Goal: Task Accomplishment & Management: Manage account settings

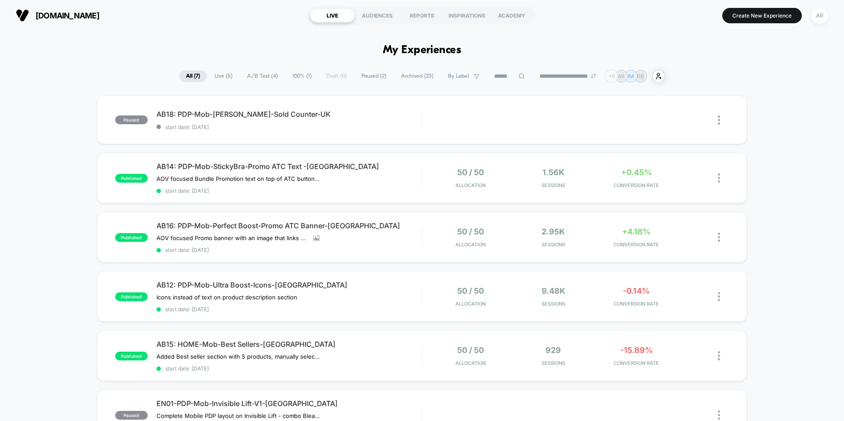
click at [820, 16] on div "AR" at bounding box center [819, 15] width 17 height 17
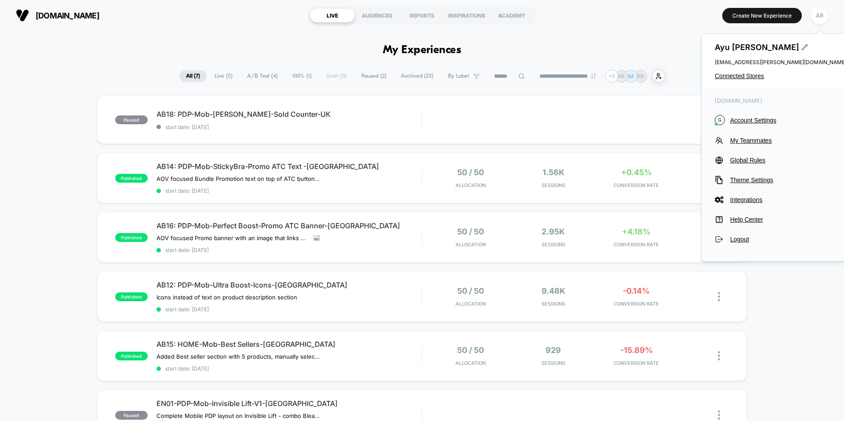
click at [743, 80] on div "[PERSON_NAME] [EMAIL_ADDRESS][PERSON_NAME][DOMAIN_NAME] Connected Stores" at bounding box center [780, 61] width 158 height 54
click at [742, 78] on span "Connected Stores" at bounding box center [781, 76] width 132 height 7
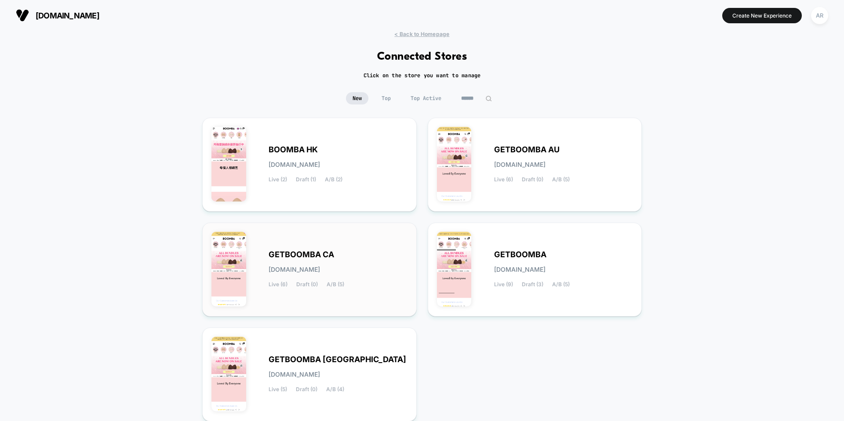
click at [361, 267] on div "GETBOOMBA CA [DOMAIN_NAME] Live (6) Draft (0) A/B (5)" at bounding box center [338, 270] width 139 height 36
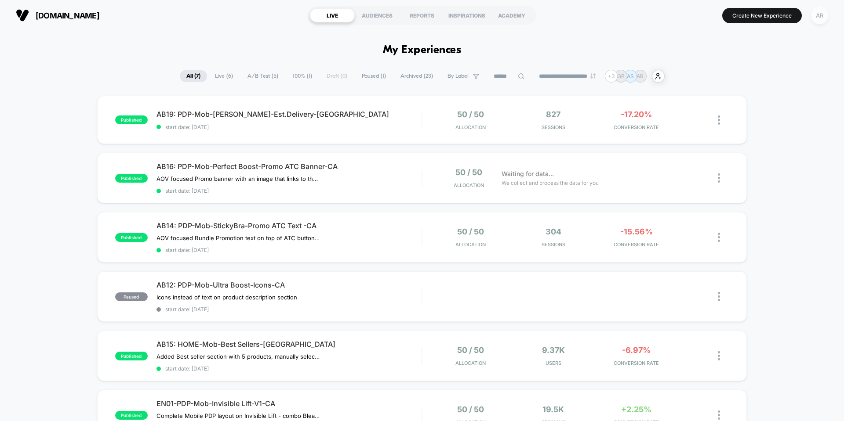
click at [816, 18] on div "AR" at bounding box center [819, 15] width 17 height 17
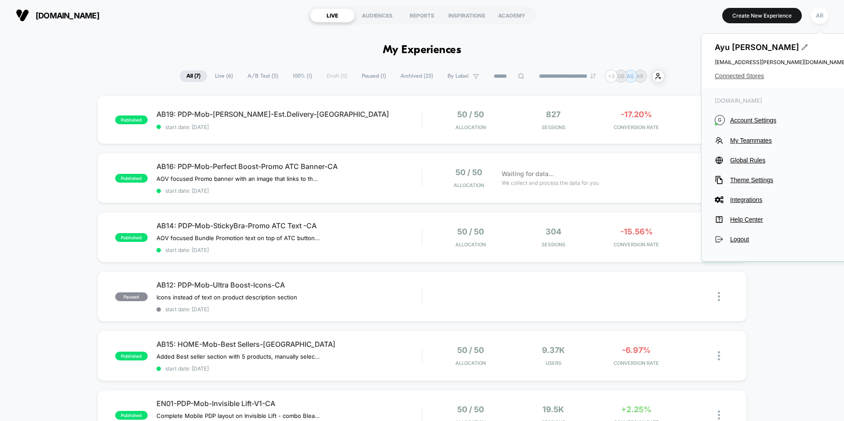
click at [750, 77] on span "Connected Stores" at bounding box center [781, 76] width 132 height 7
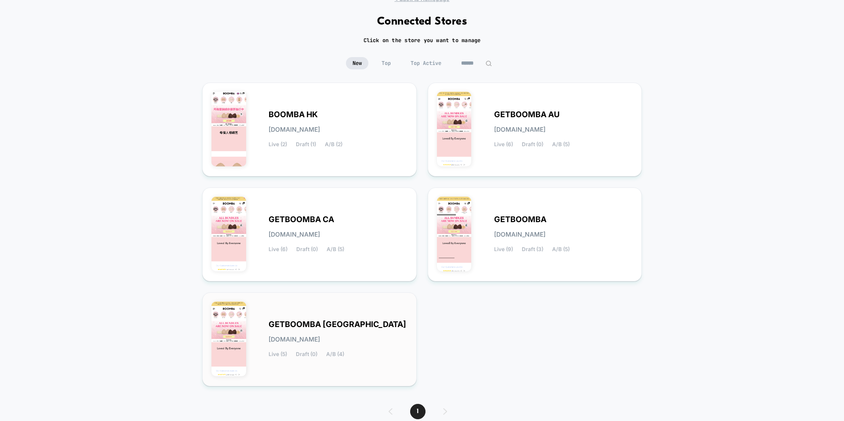
scroll to position [72, 0]
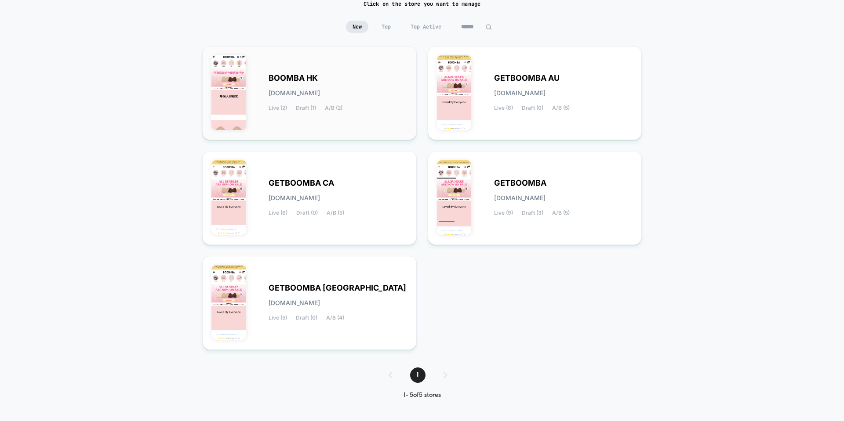
click at [329, 84] on div "BOOMBA HK [DOMAIN_NAME] Live (2) Draft (1) A/B (2)" at bounding box center [338, 93] width 139 height 36
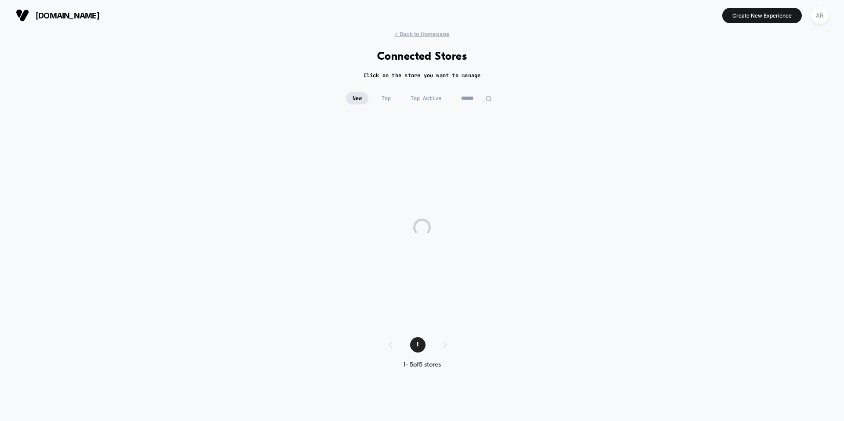
scroll to position [0, 0]
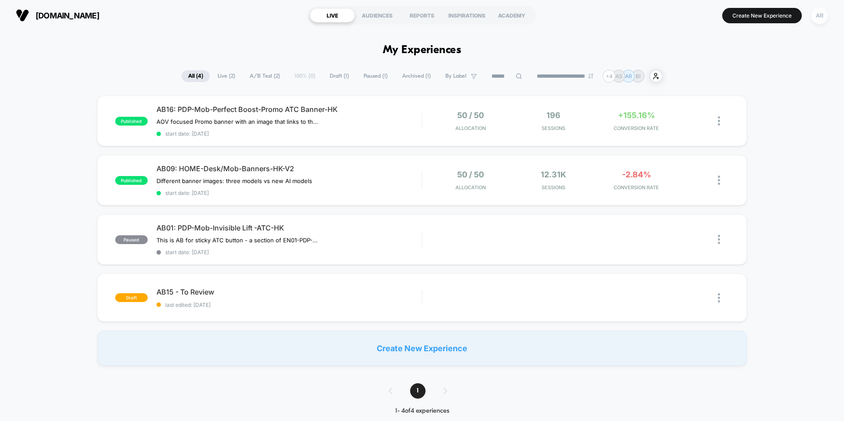
click at [823, 11] on div "AR" at bounding box center [819, 15] width 17 height 17
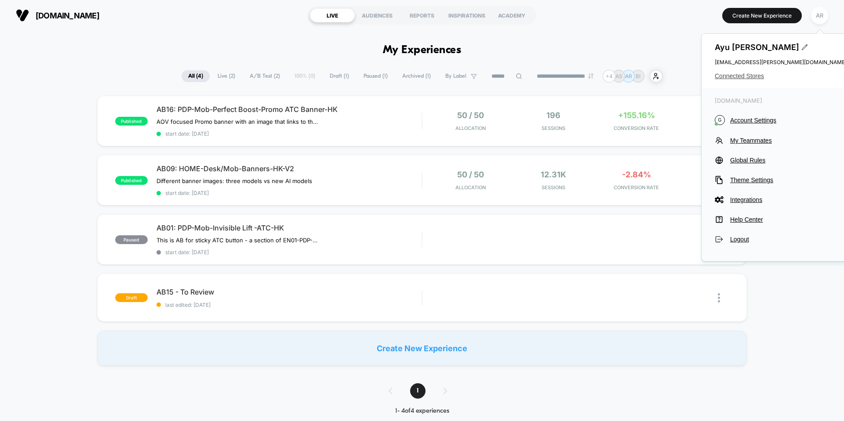
click at [754, 78] on span "Connected Stores" at bounding box center [781, 76] width 132 height 7
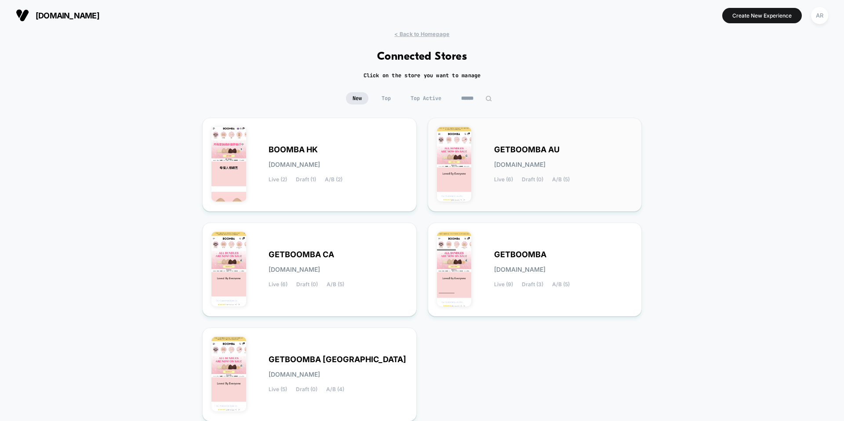
click at [585, 150] on div "GETBOOMBA AU [DOMAIN_NAME] Live (6) Draft (0) A/B (5)" at bounding box center [563, 165] width 139 height 36
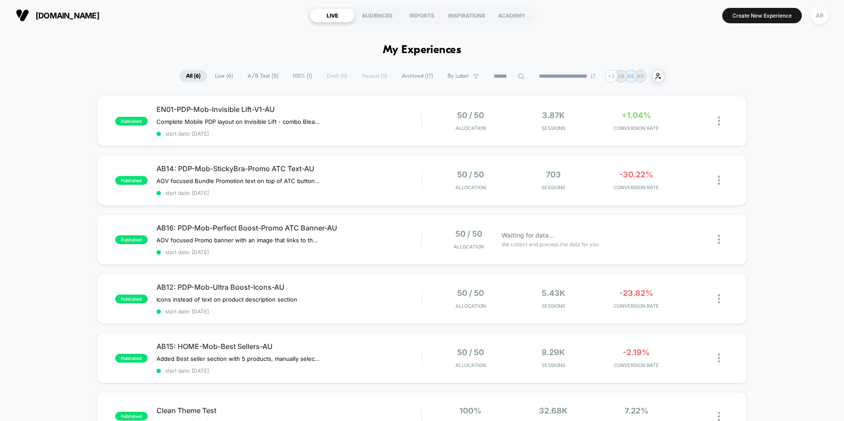
scroll to position [44, 0]
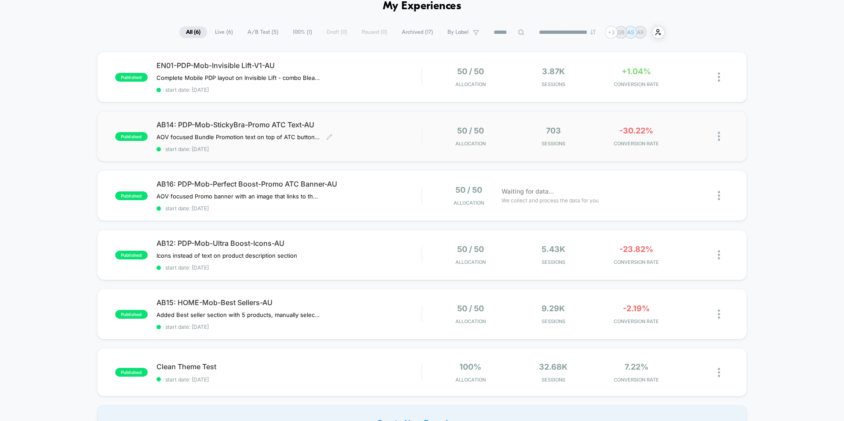
click at [379, 121] on span "AB14: PDP-Mob-StickyBra-Promo ATC Text-AU" at bounding box center [288, 124] width 265 height 9
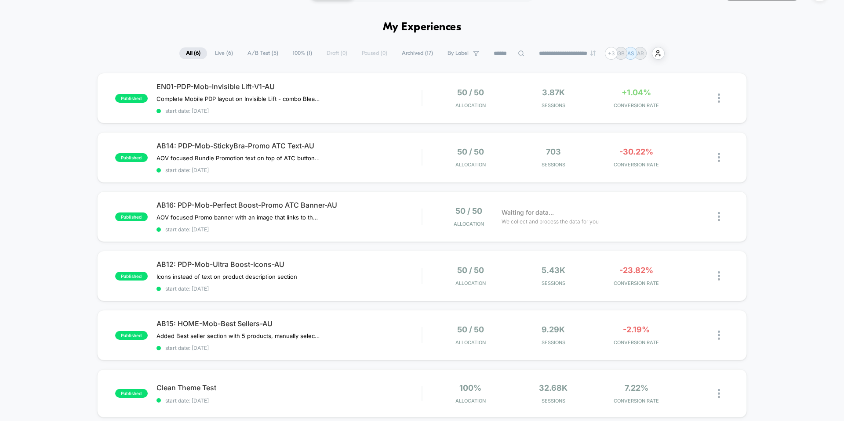
scroll to position [44, 0]
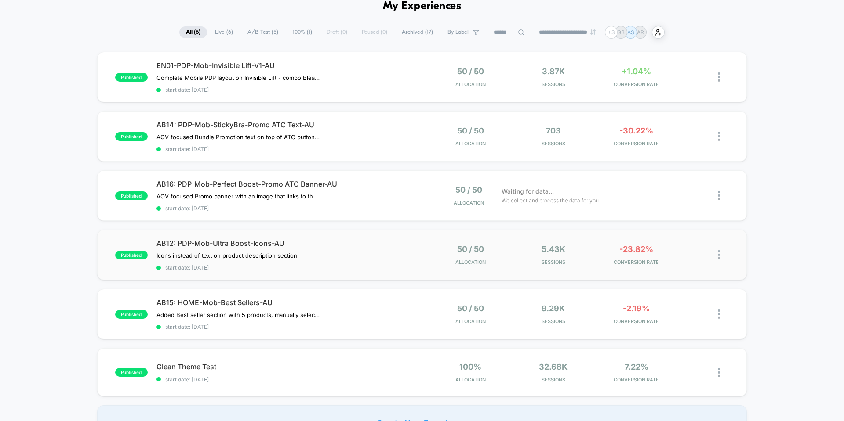
click at [433, 241] on div "published AB12: PDP-Mob-Ultra Boost-Icons-AU Icons instead of text on product d…" at bounding box center [422, 255] width 650 height 51
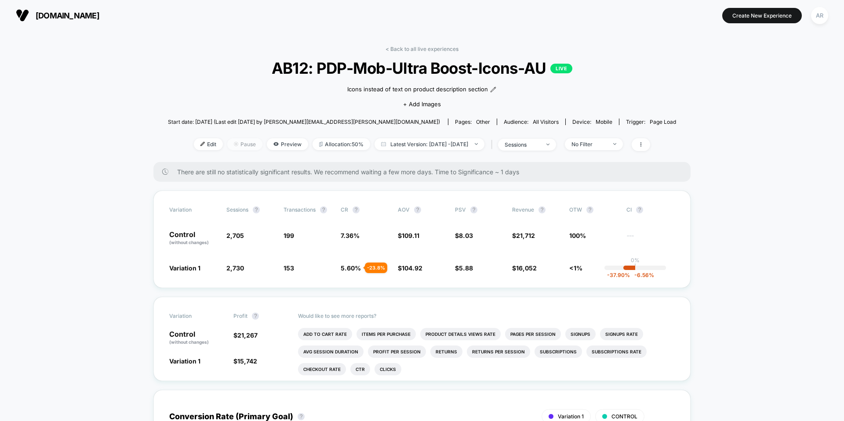
click at [236, 147] on span "Pause" at bounding box center [244, 144] width 35 height 12
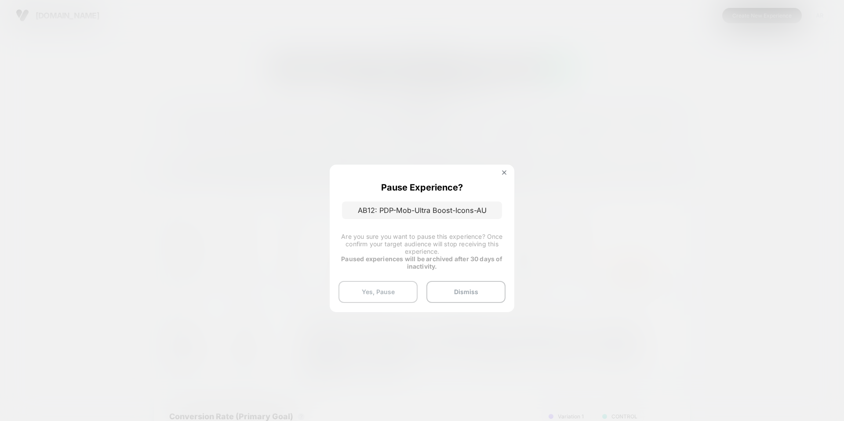
click at [401, 291] on button "Yes, Pause" at bounding box center [377, 292] width 79 height 22
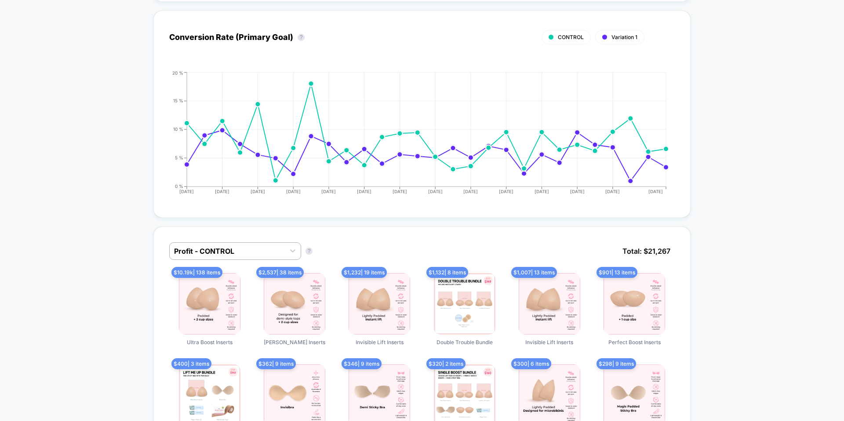
scroll to position [352, 0]
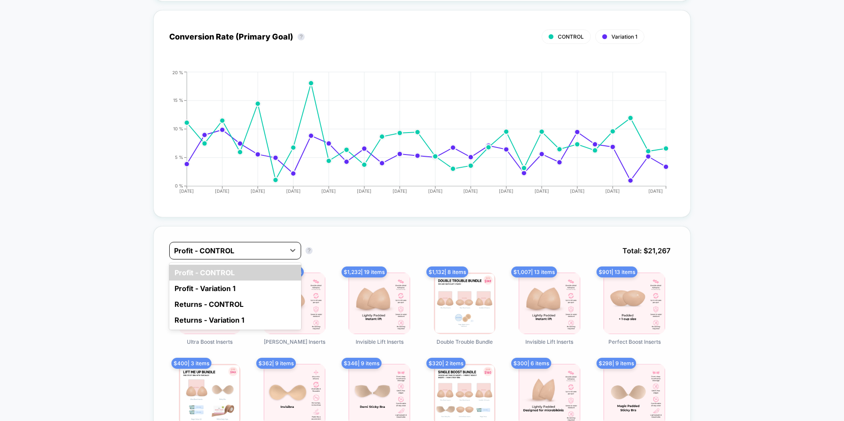
click at [265, 248] on div at bounding box center [227, 251] width 106 height 11
drag, startPoint x: 269, startPoint y: 295, endPoint x: 263, endPoint y: 291, distance: 6.6
click at [263, 291] on div "Profit - Variation 1" at bounding box center [235, 289] width 132 height 16
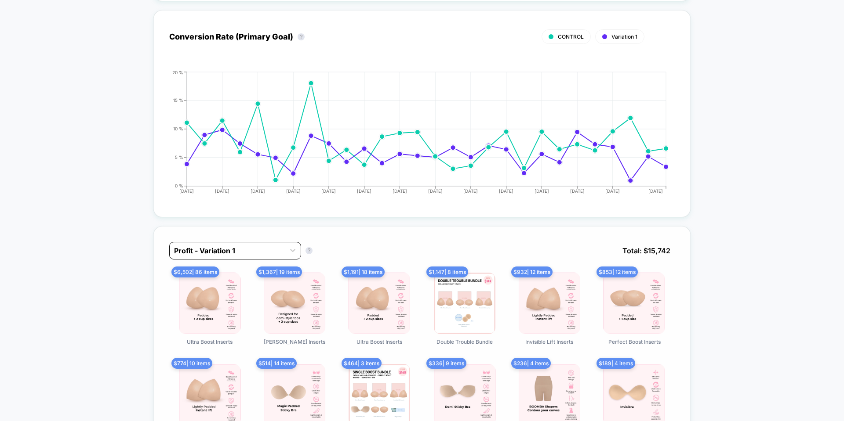
click at [267, 253] on div at bounding box center [227, 251] width 106 height 11
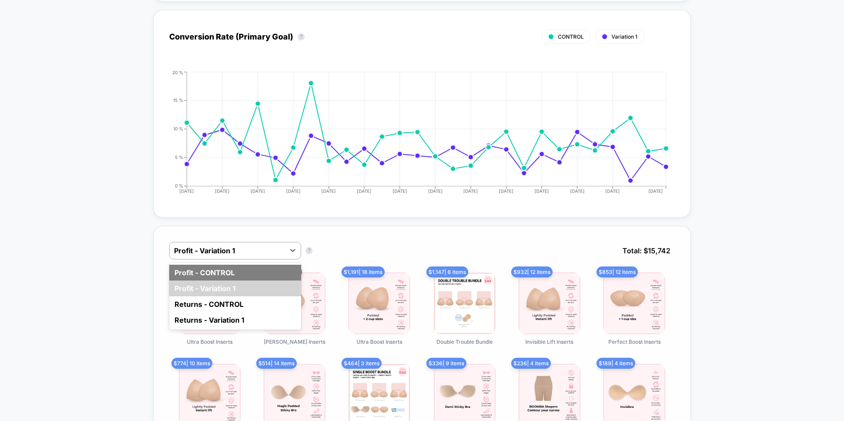
click at [265, 275] on div "Profit - CONTROL" at bounding box center [235, 273] width 132 height 16
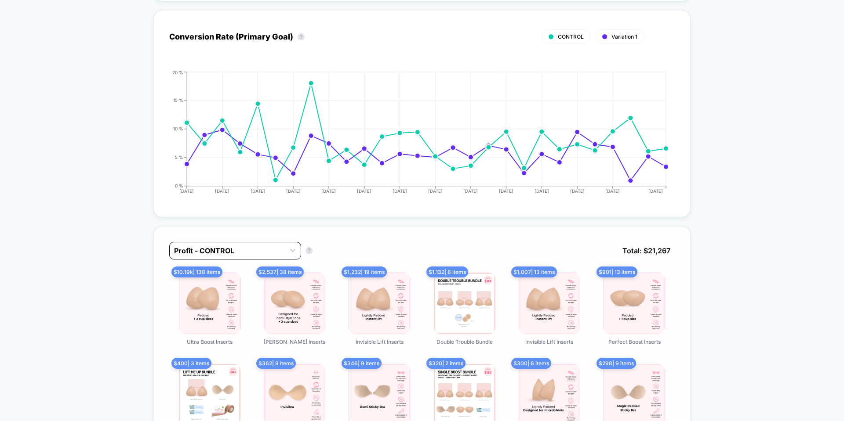
click at [268, 253] on div at bounding box center [227, 251] width 106 height 11
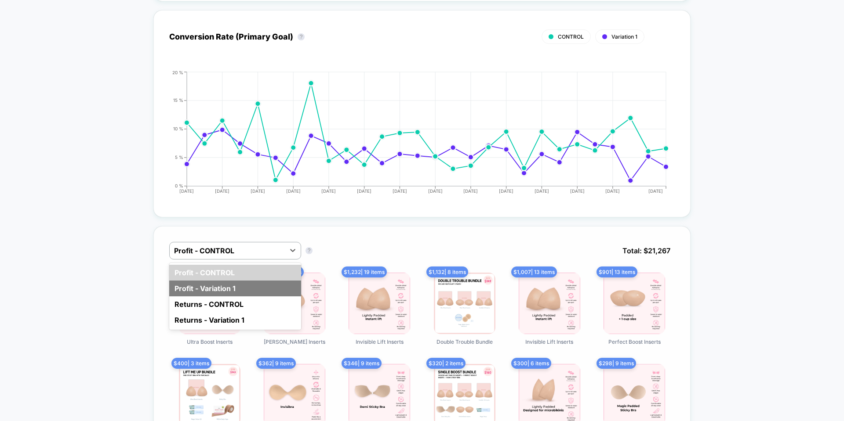
click at [259, 281] on div "Profit - Variation 1" at bounding box center [235, 289] width 132 height 16
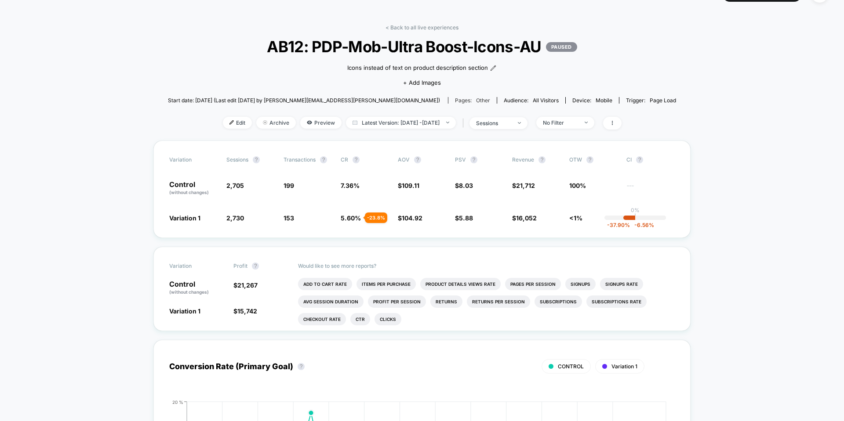
scroll to position [0, 0]
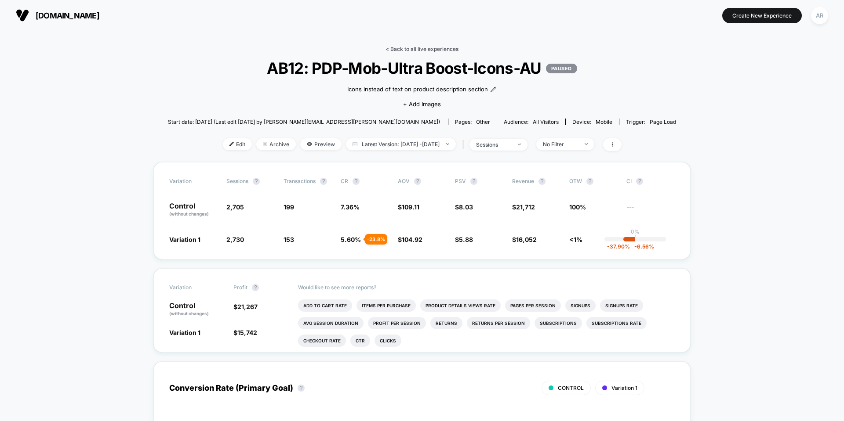
click at [418, 50] on link "< Back to all live experiences" at bounding box center [421, 49] width 73 height 7
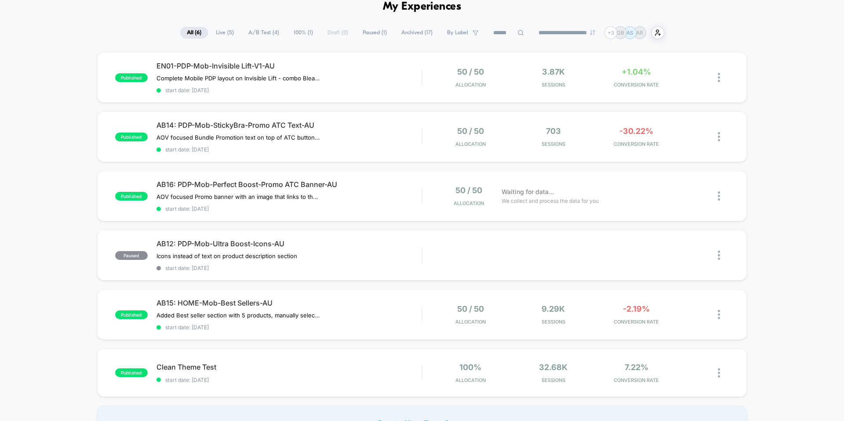
scroll to position [44, 0]
click at [274, 236] on div "paused AB12: PDP-Mob-Ultra Boost-Icons-AU Icons instead of text on product desc…" at bounding box center [422, 255] width 650 height 51
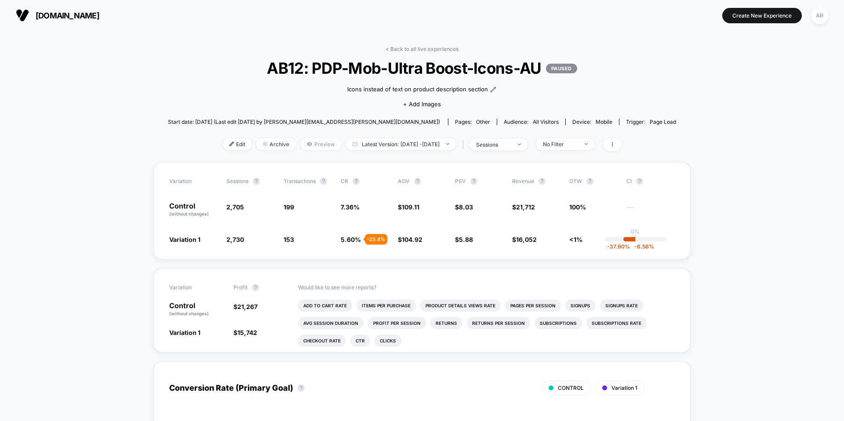
click at [317, 146] on span "Preview" at bounding box center [320, 144] width 41 height 12
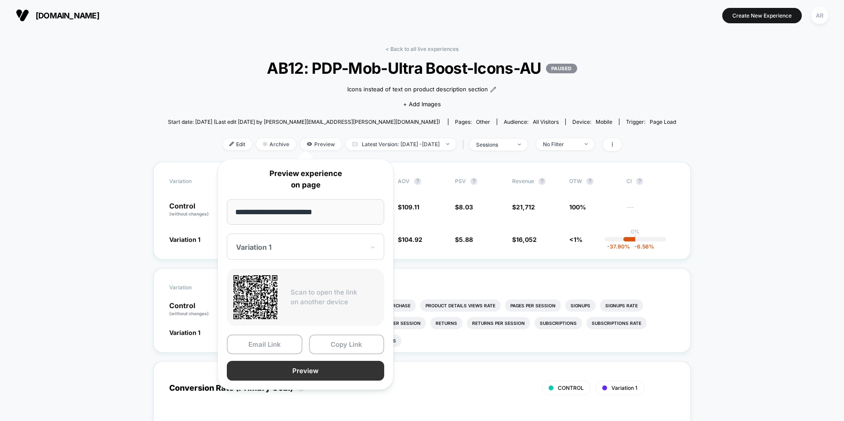
click at [286, 368] on button "Preview" at bounding box center [305, 371] width 157 height 20
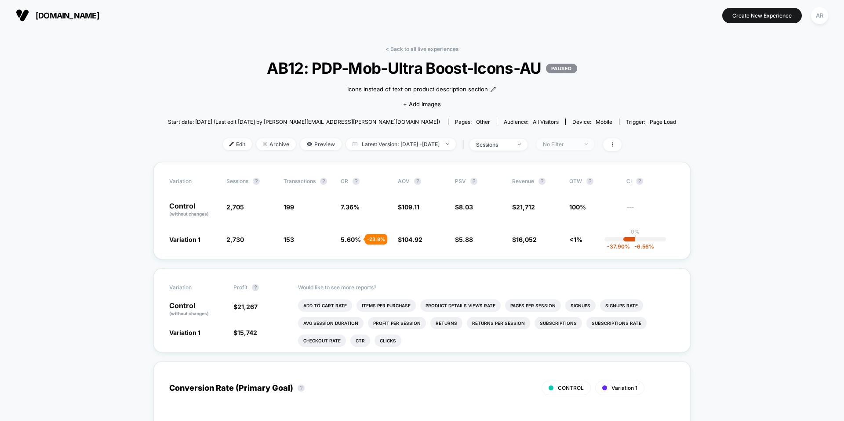
click at [567, 148] on span "No Filter" at bounding box center [565, 144] width 58 height 12
click at [568, 228] on span "New Visitors" at bounding box center [569, 229] width 36 height 7
click at [556, 268] on button "Save" at bounding box center [577, 272] width 80 height 15
click at [578, 145] on div "New Visitors" at bounding box center [560, 144] width 35 height 7
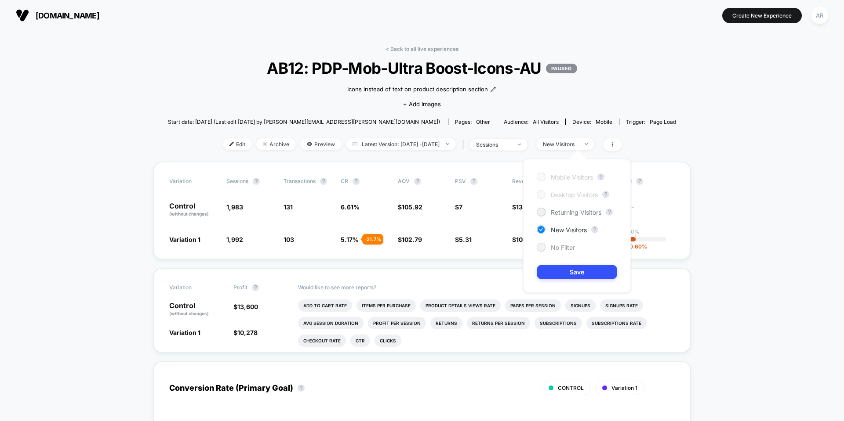
click at [559, 250] on span "No Filter" at bounding box center [563, 247] width 24 height 7
click at [562, 274] on button "Save" at bounding box center [577, 272] width 80 height 15
